Goal: Information Seeking & Learning: Learn about a topic

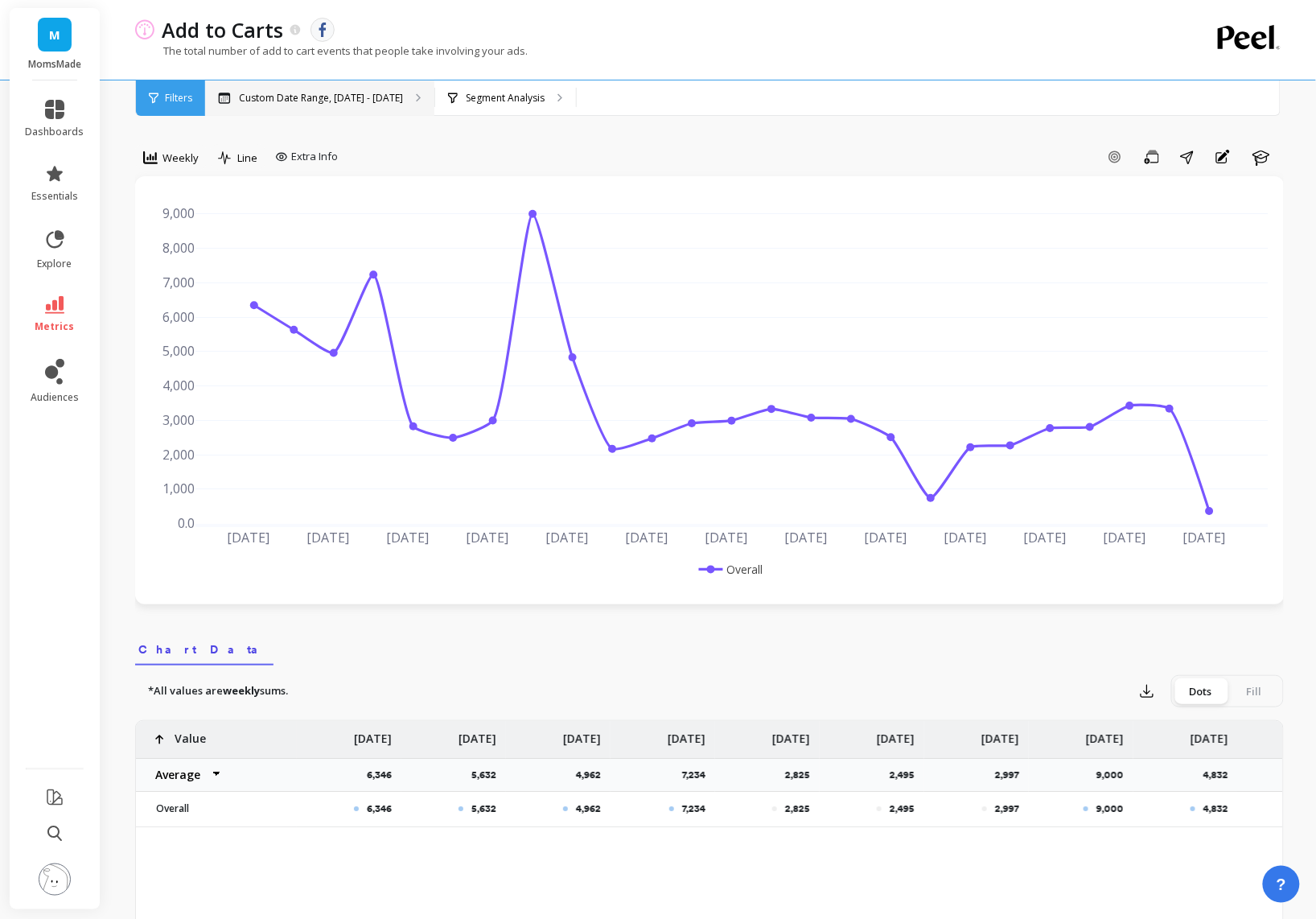
click at [386, 94] on p "Custom Date Range, [DATE] - [DATE]" at bounding box center [321, 97] width 164 height 13
click at [379, 91] on p "Custom Date Range, [DATE] - [DATE]" at bounding box center [321, 97] width 164 height 13
click at [523, 94] on p "Segment Analysis" at bounding box center [504, 97] width 78 height 13
click at [334, 91] on p "Custom Date Range, [DATE] - [DATE]" at bounding box center [321, 97] width 164 height 13
click at [477, 47] on p "The total number of add to cart events that people take involving your ads." at bounding box center [331, 50] width 392 height 15
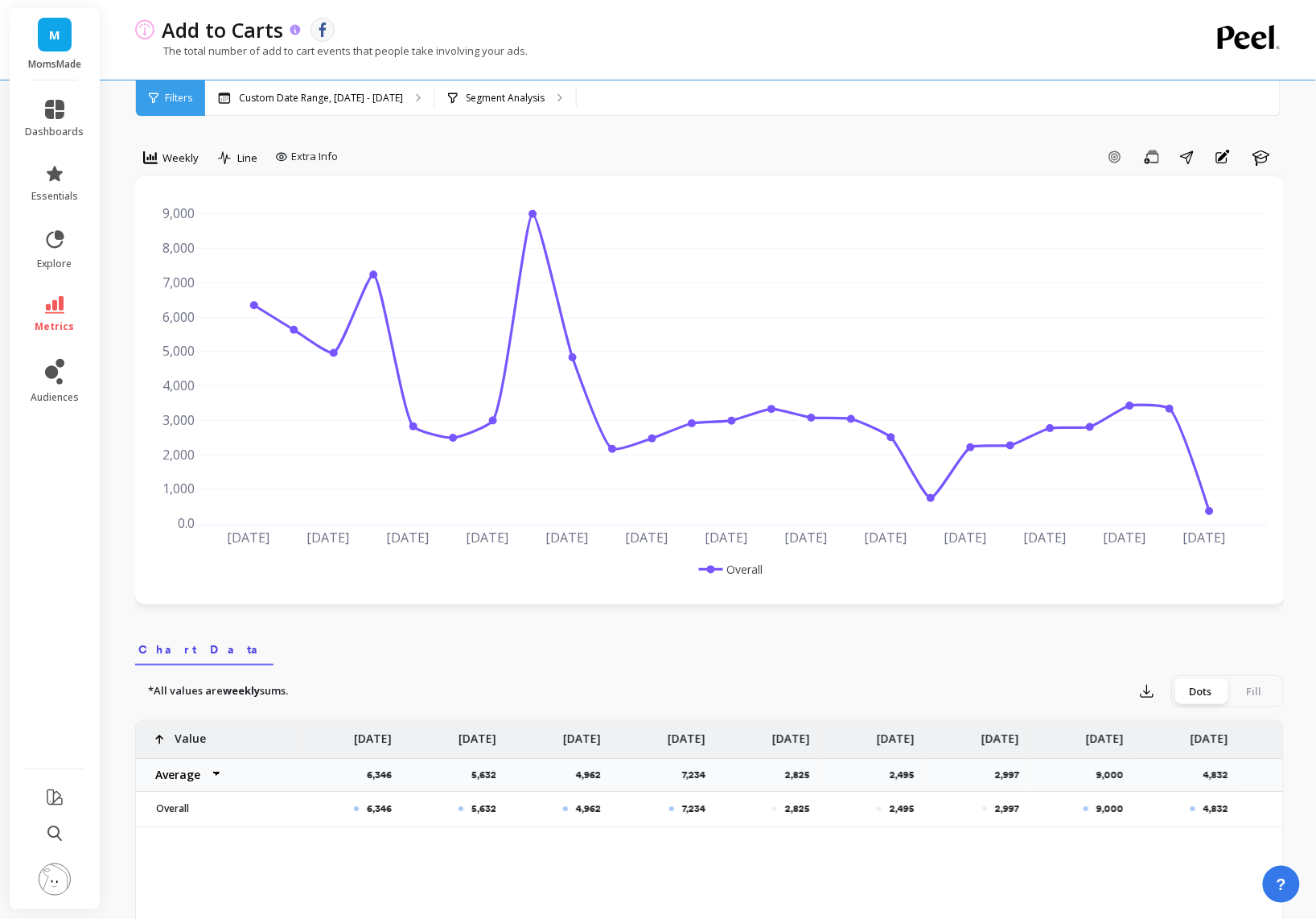
click at [295, 27] on icon at bounding box center [296, 29] width 10 height 10
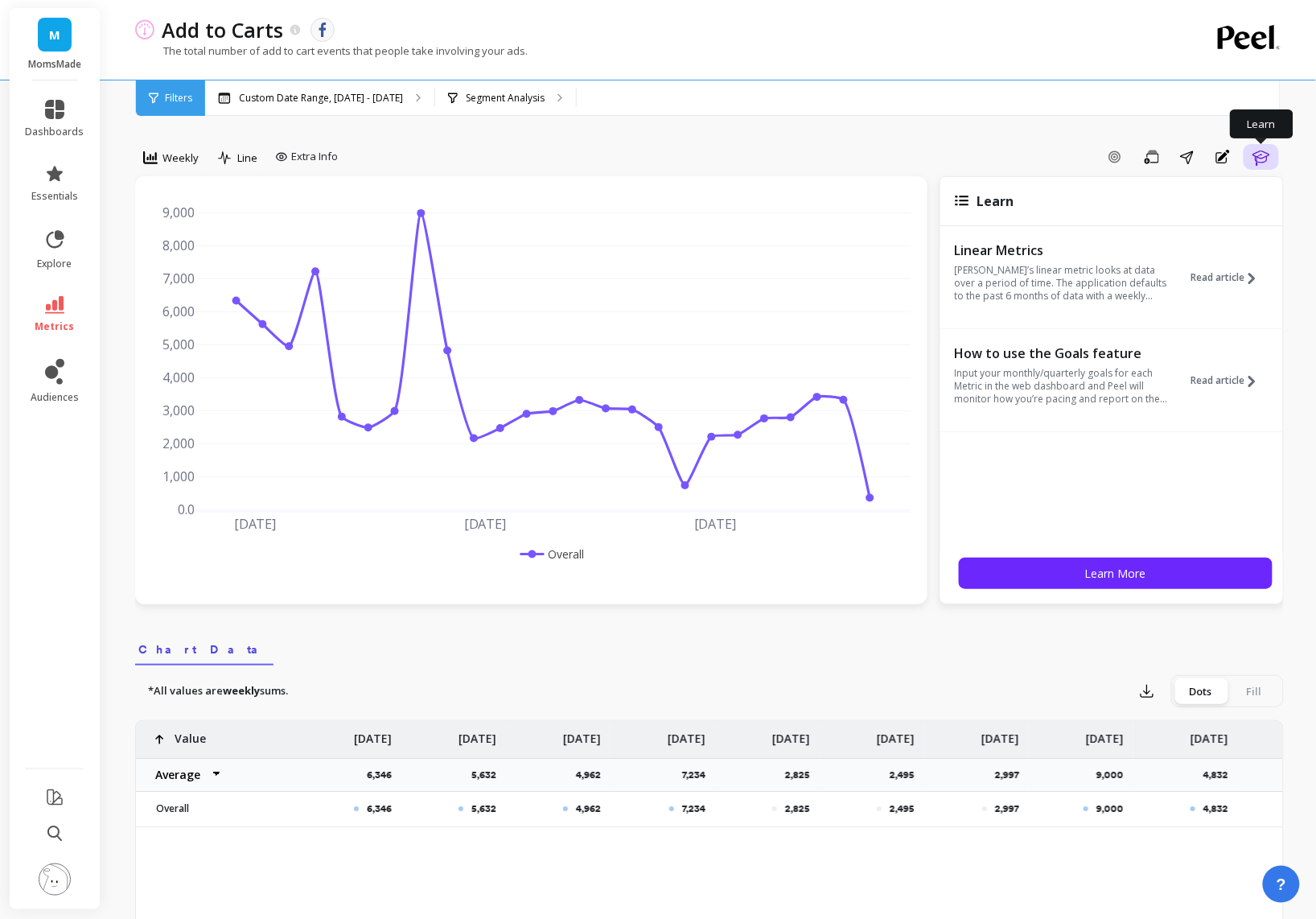
click at [1263, 156] on icon "button" at bounding box center [1261, 157] width 19 height 19
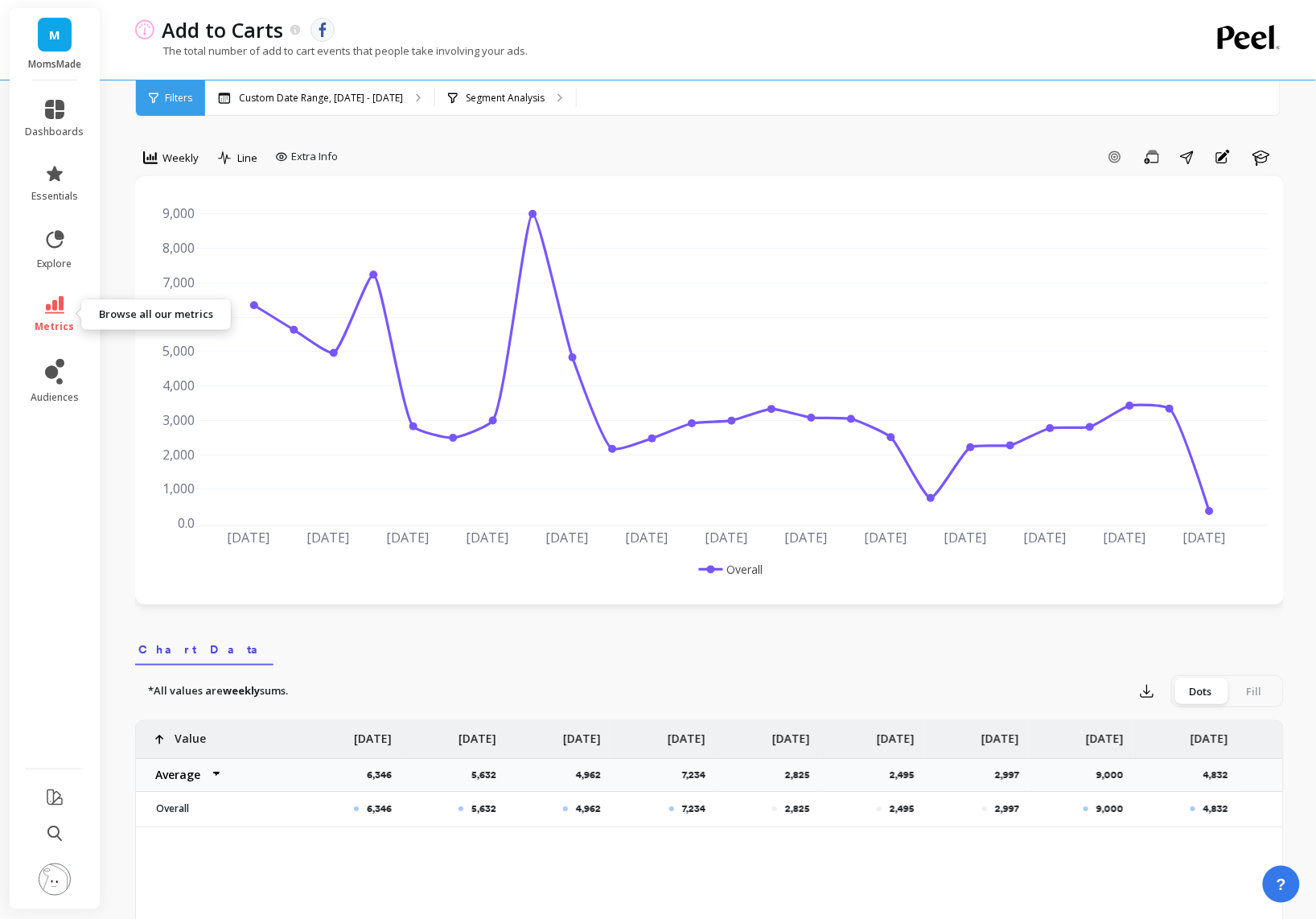
click at [56, 312] on icon at bounding box center [54, 304] width 19 height 18
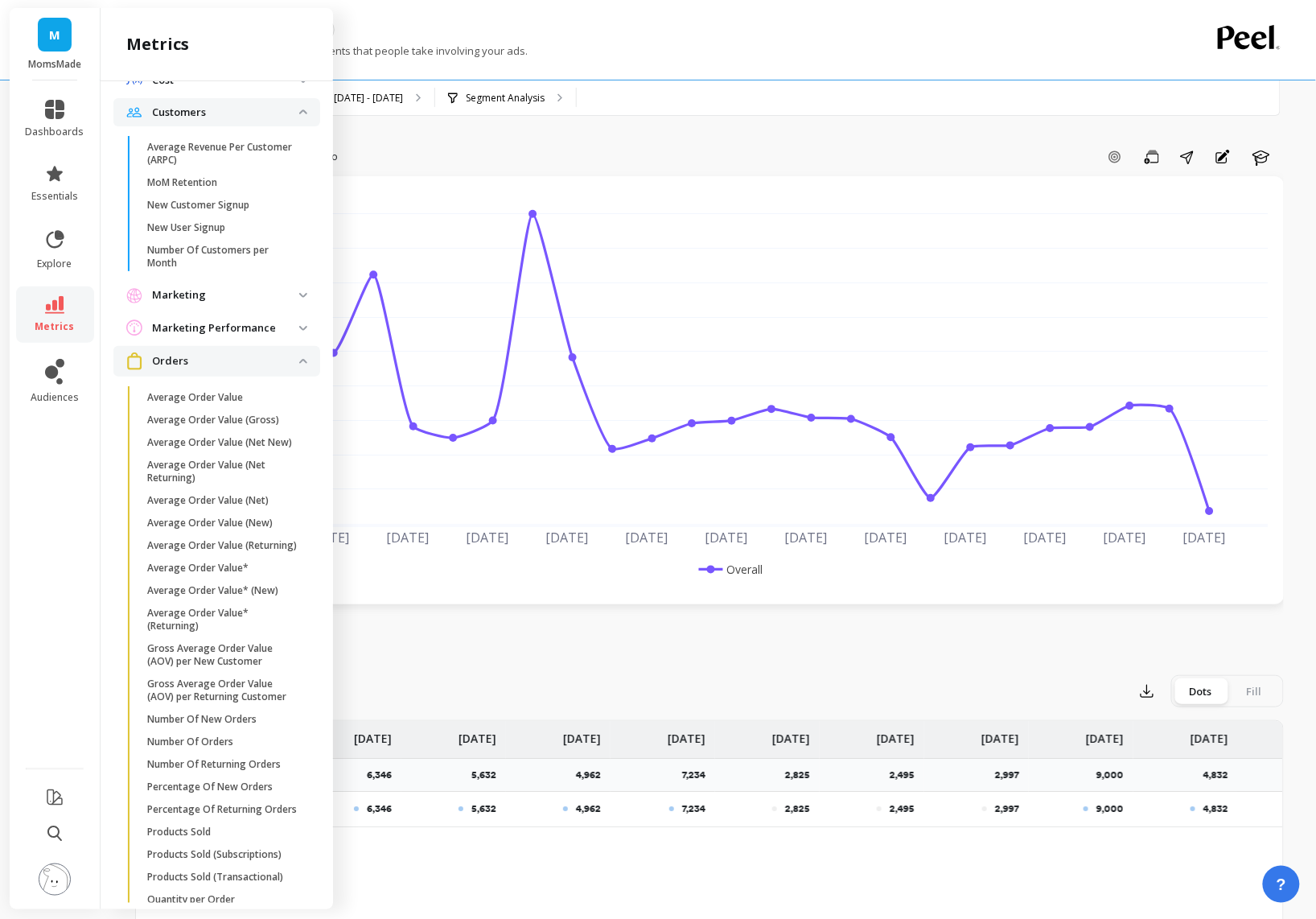
scroll to position [1006, 0]
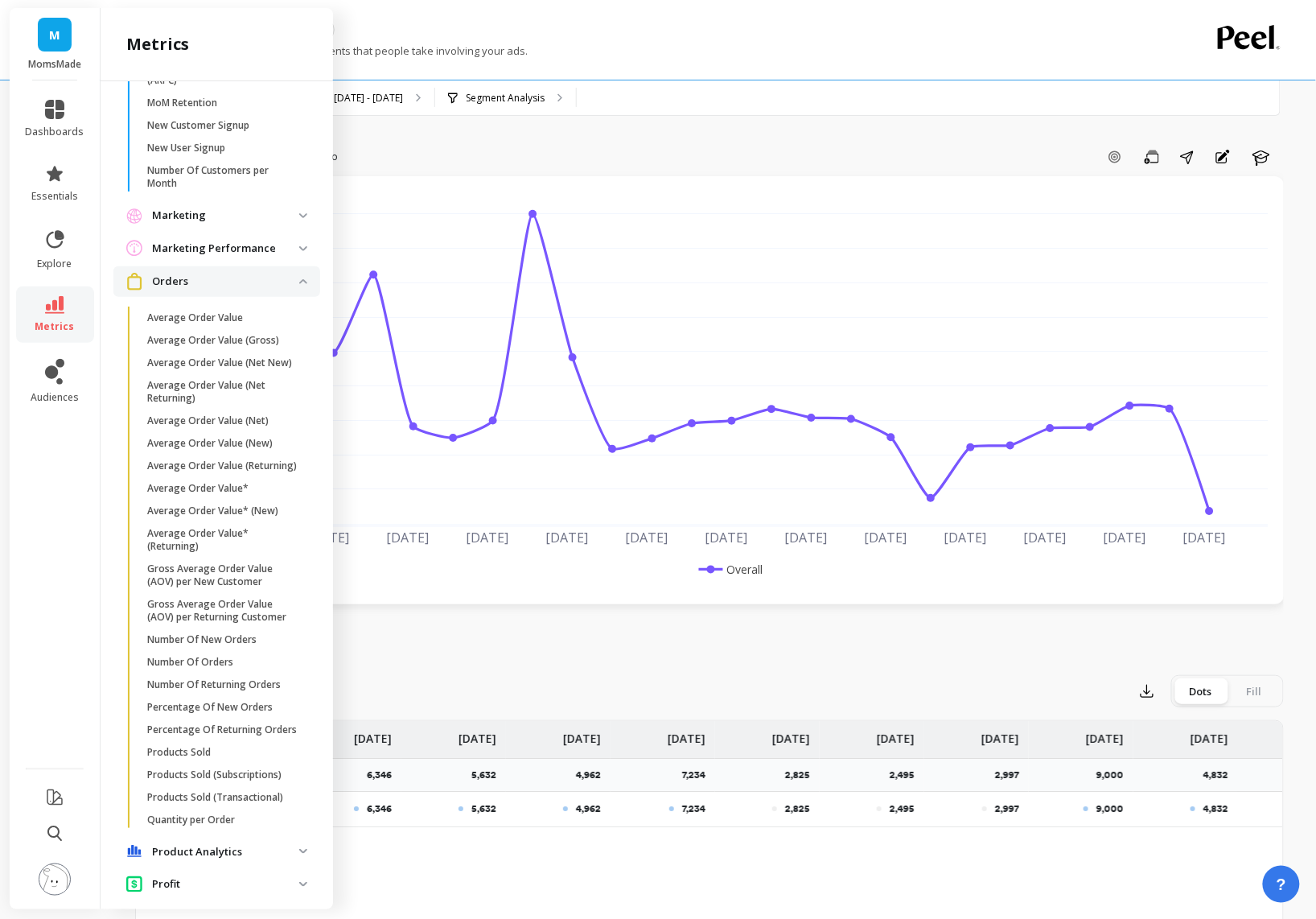
click at [271, 290] on p "Orders" at bounding box center [225, 281] width 147 height 16
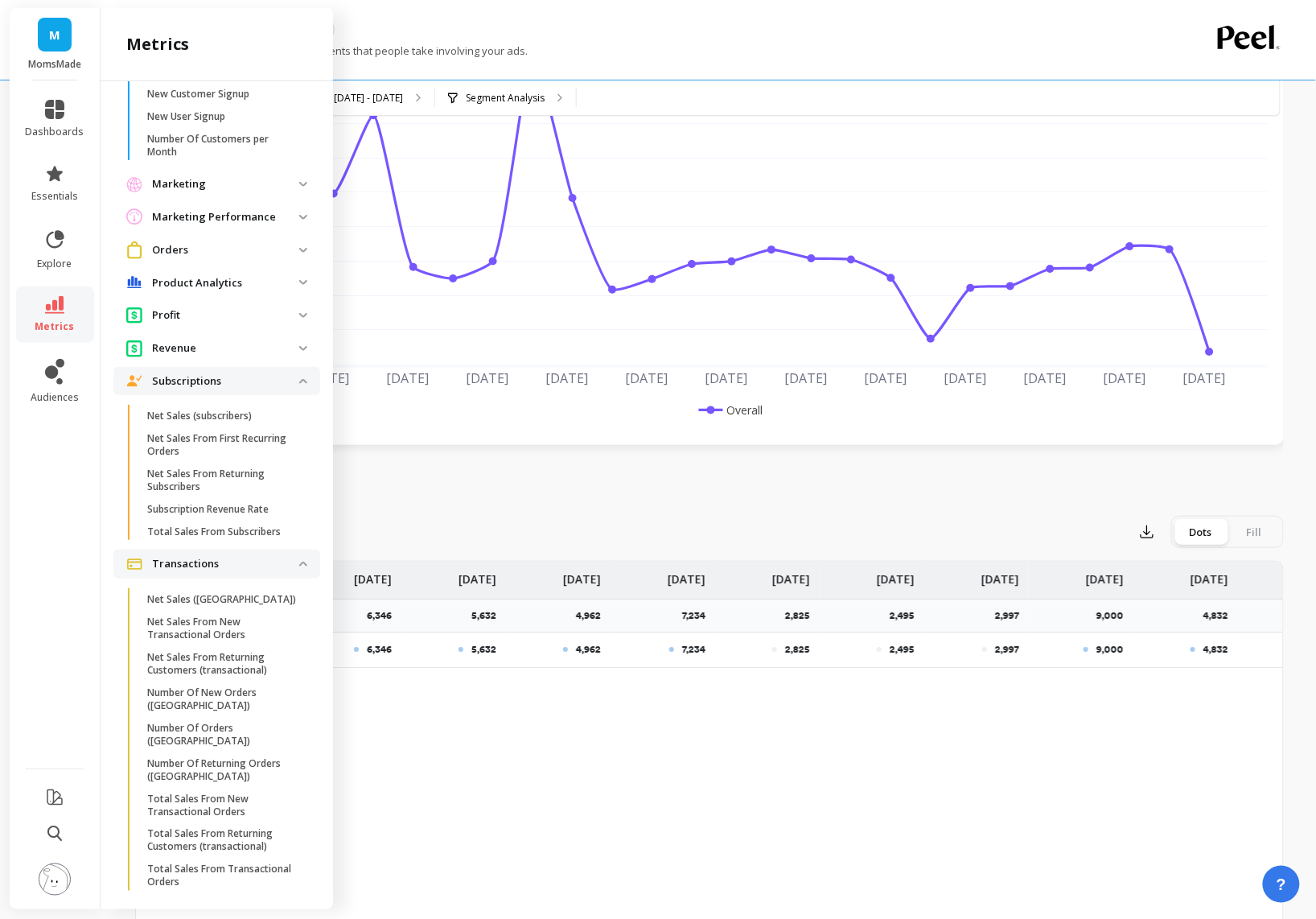
scroll to position [186, 0]
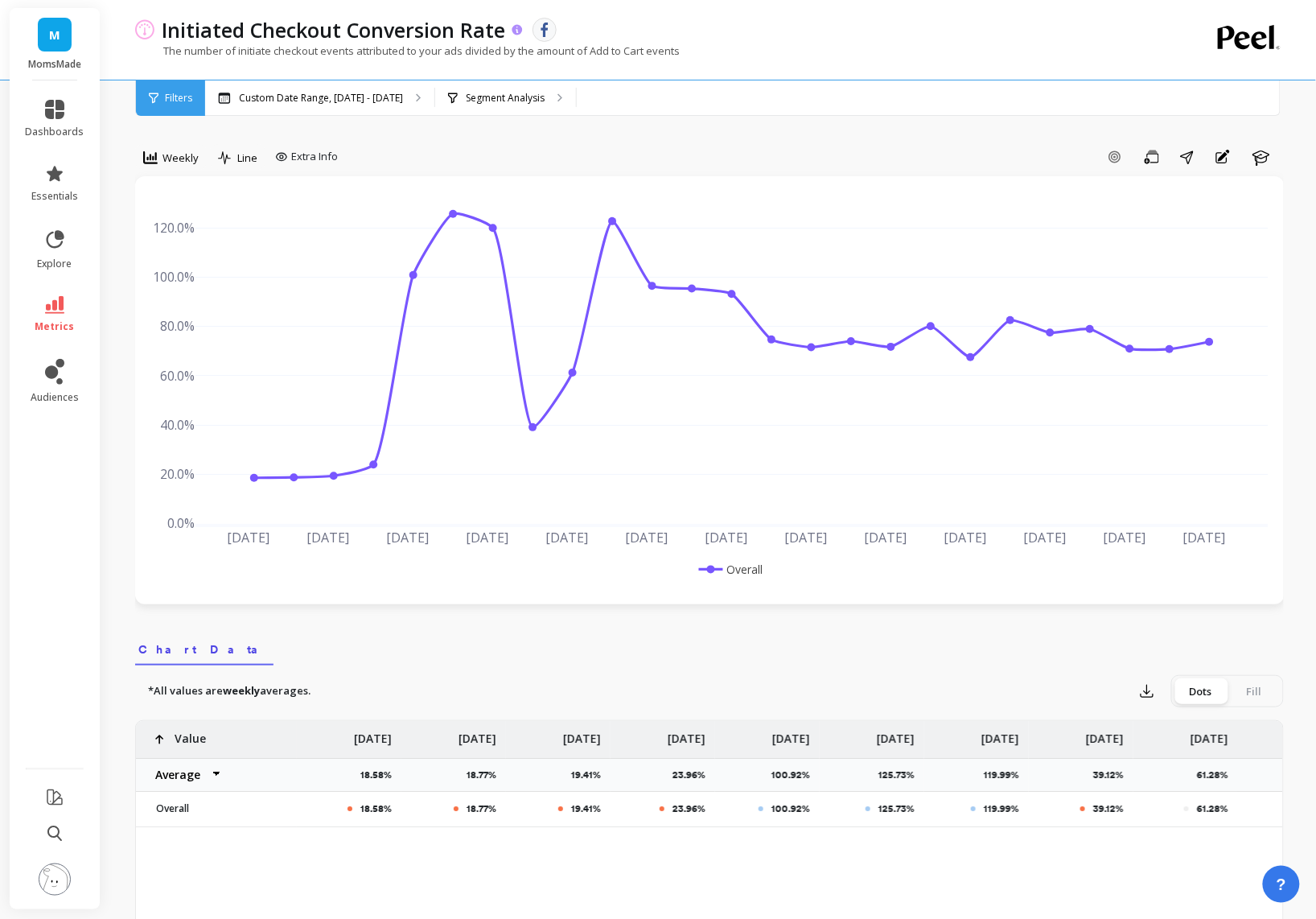
click at [515, 33] on icon at bounding box center [517, 29] width 10 height 10
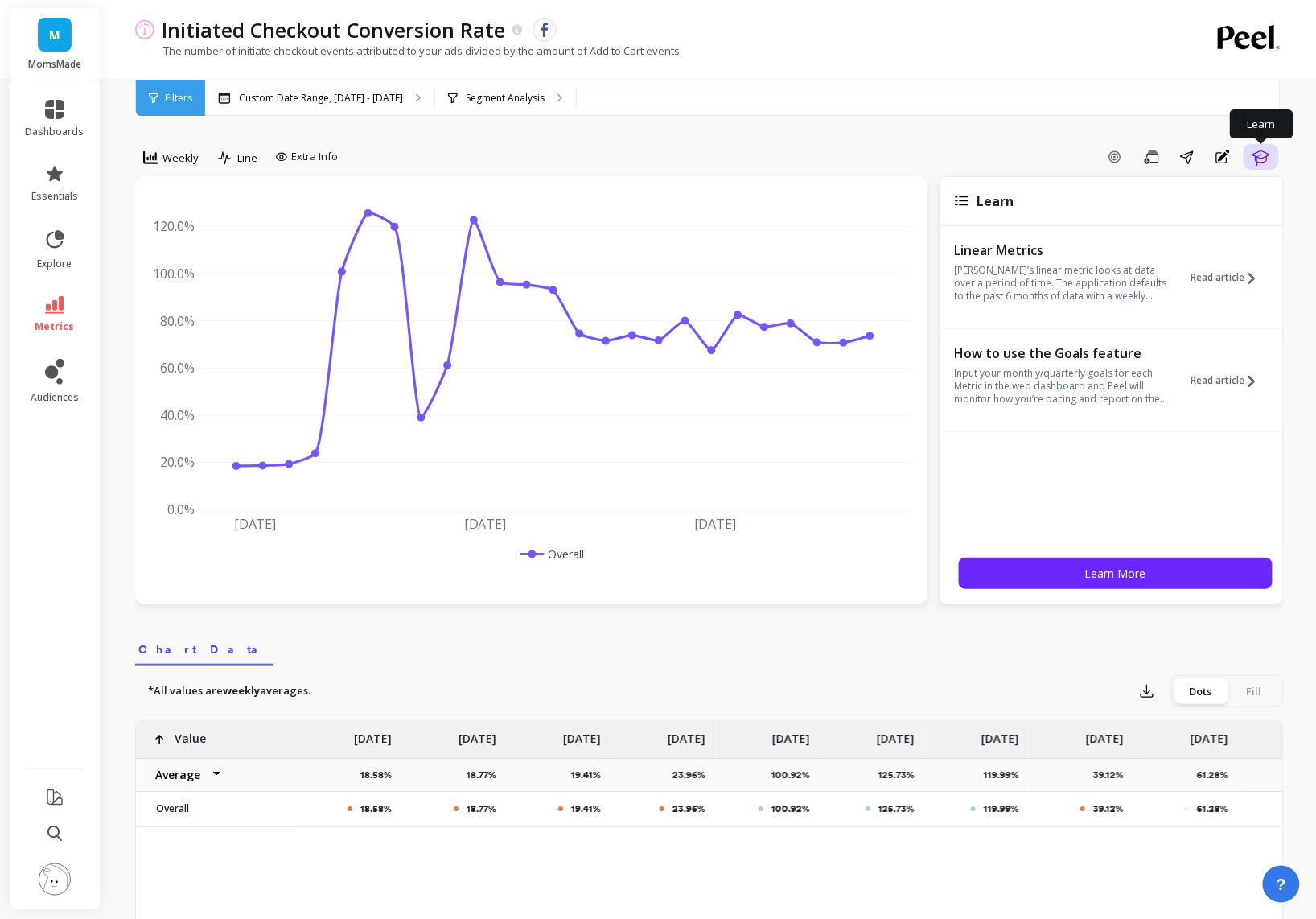
click at [1269, 158] on icon "button" at bounding box center [1261, 157] width 19 height 19
